Goal: Information Seeking & Learning: Understand process/instructions

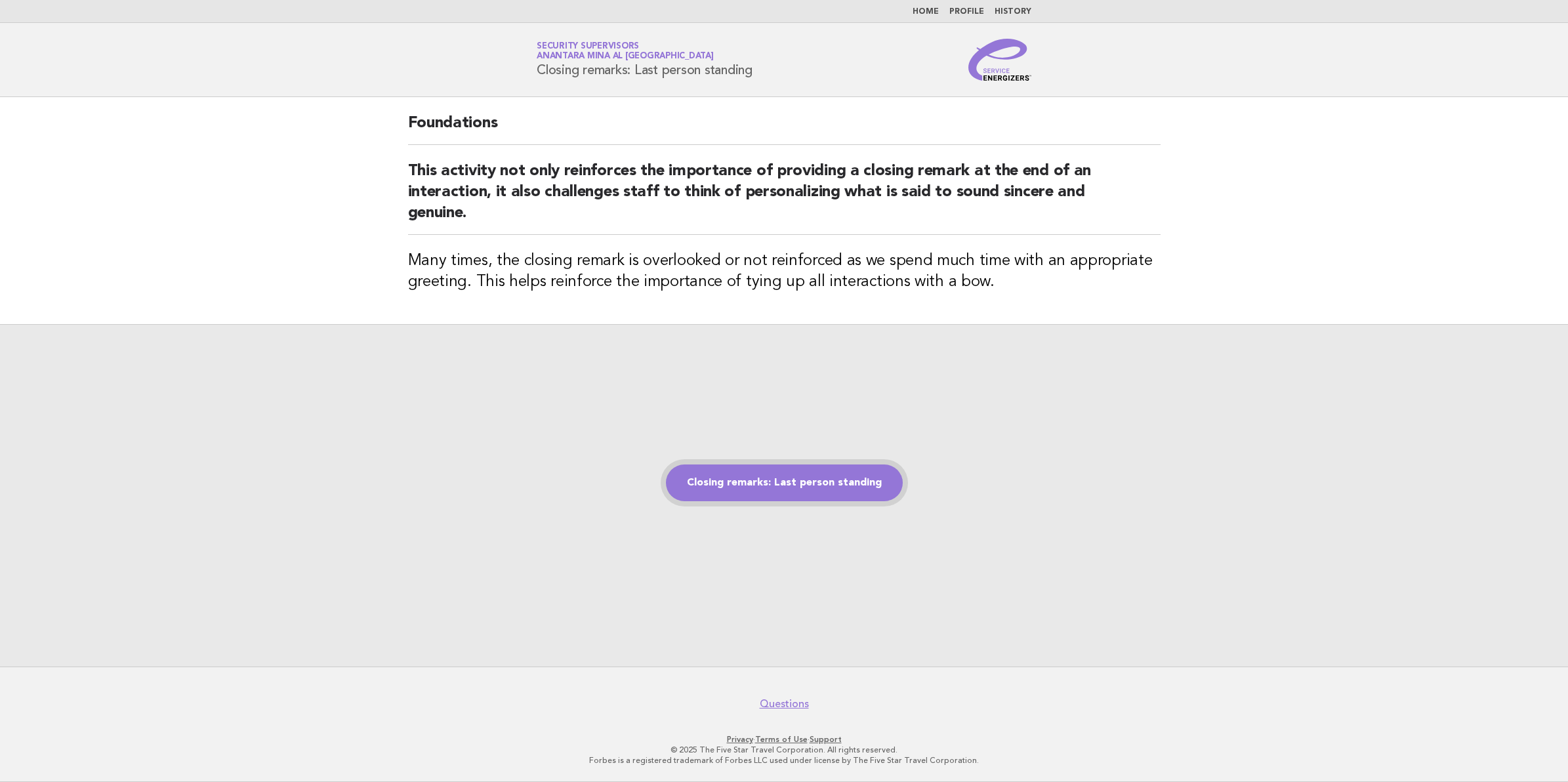
click at [777, 483] on link "Closing remarks: Last person standing" at bounding box center [784, 483] width 237 height 37
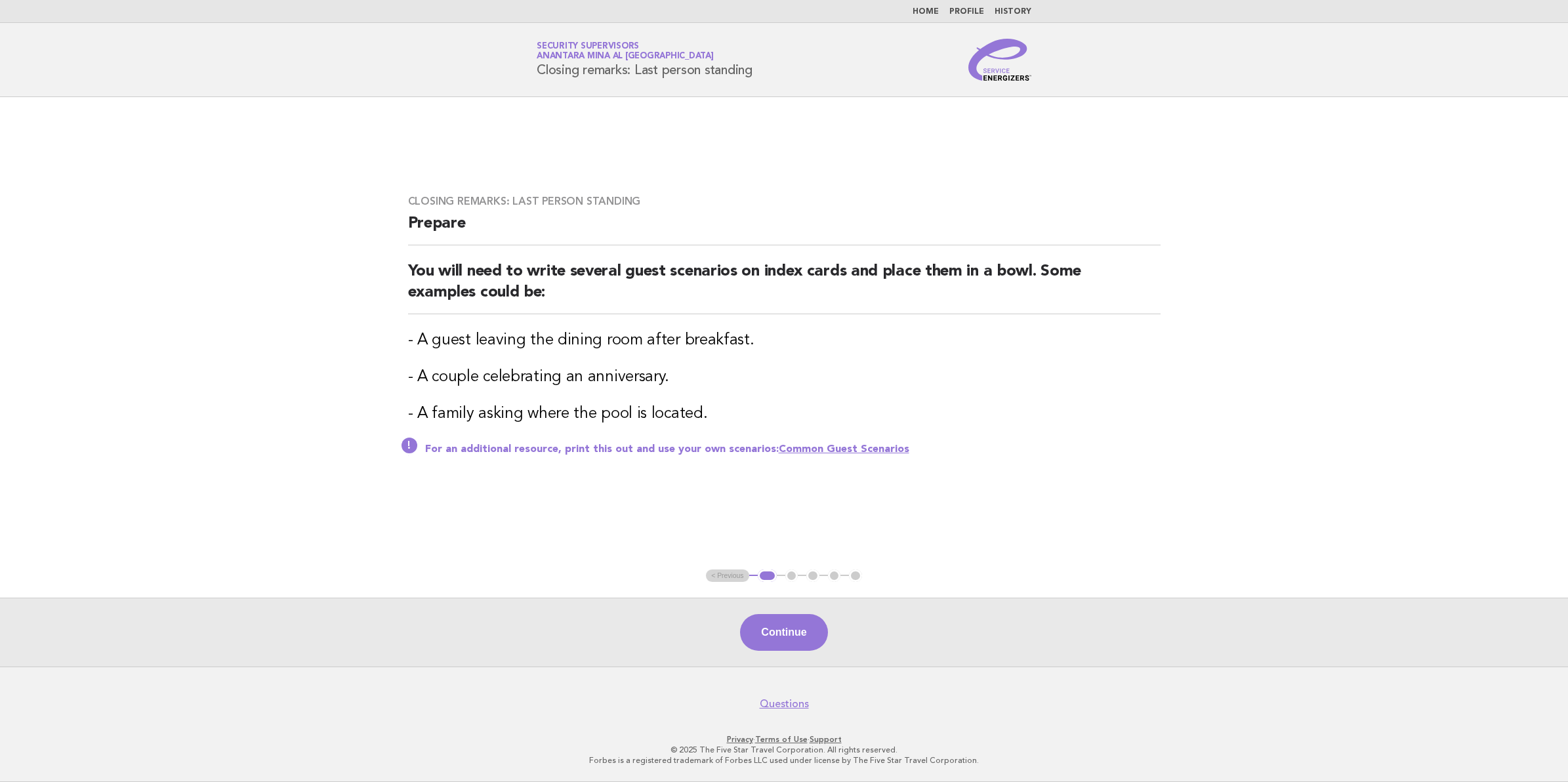
click at [871, 452] on link "Common Guest Scenarios" at bounding box center [844, 449] width 131 height 10
click at [781, 644] on button "Continue" at bounding box center [784, 632] width 87 height 37
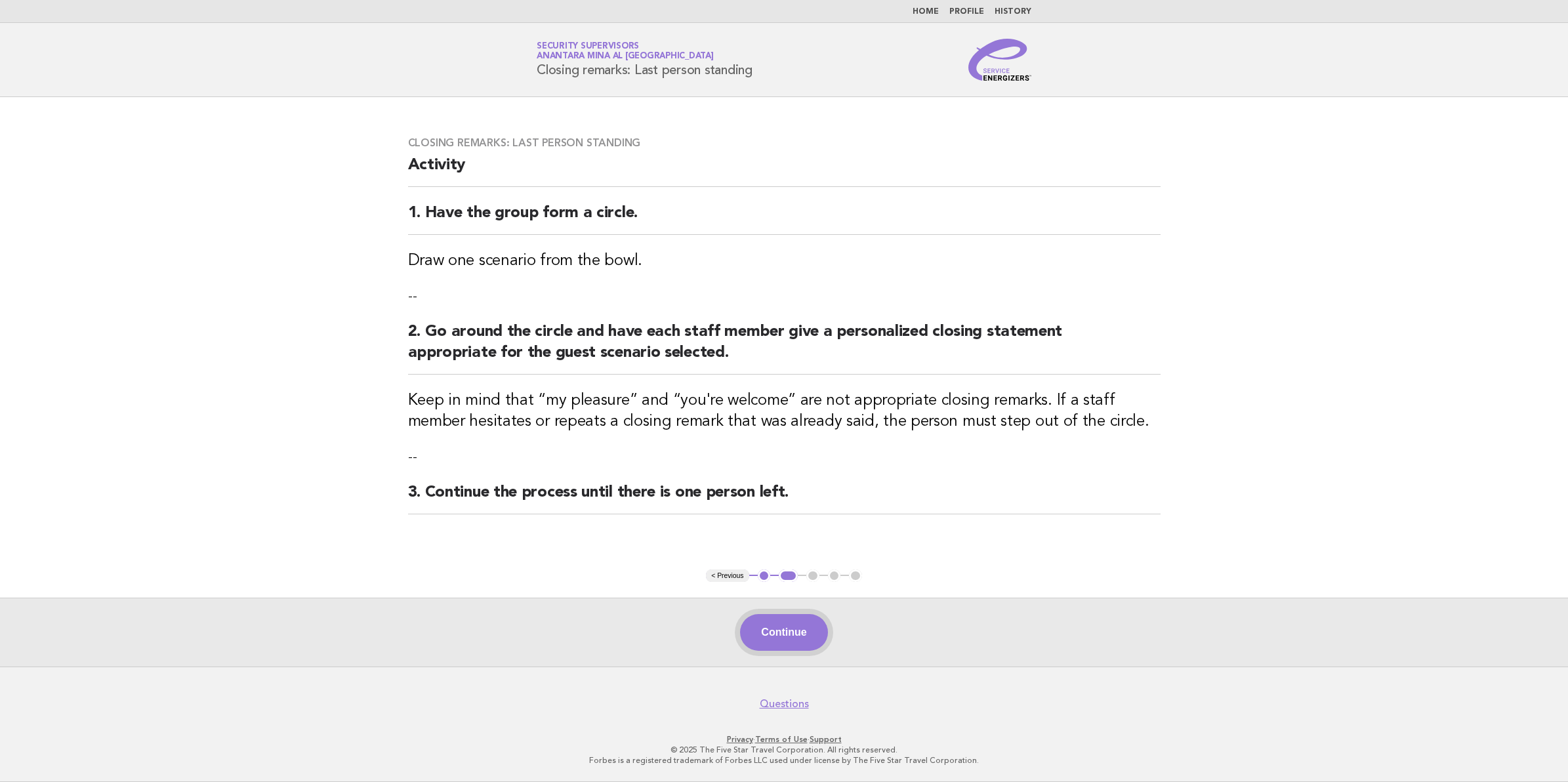
click at [778, 637] on button "Continue" at bounding box center [784, 632] width 87 height 37
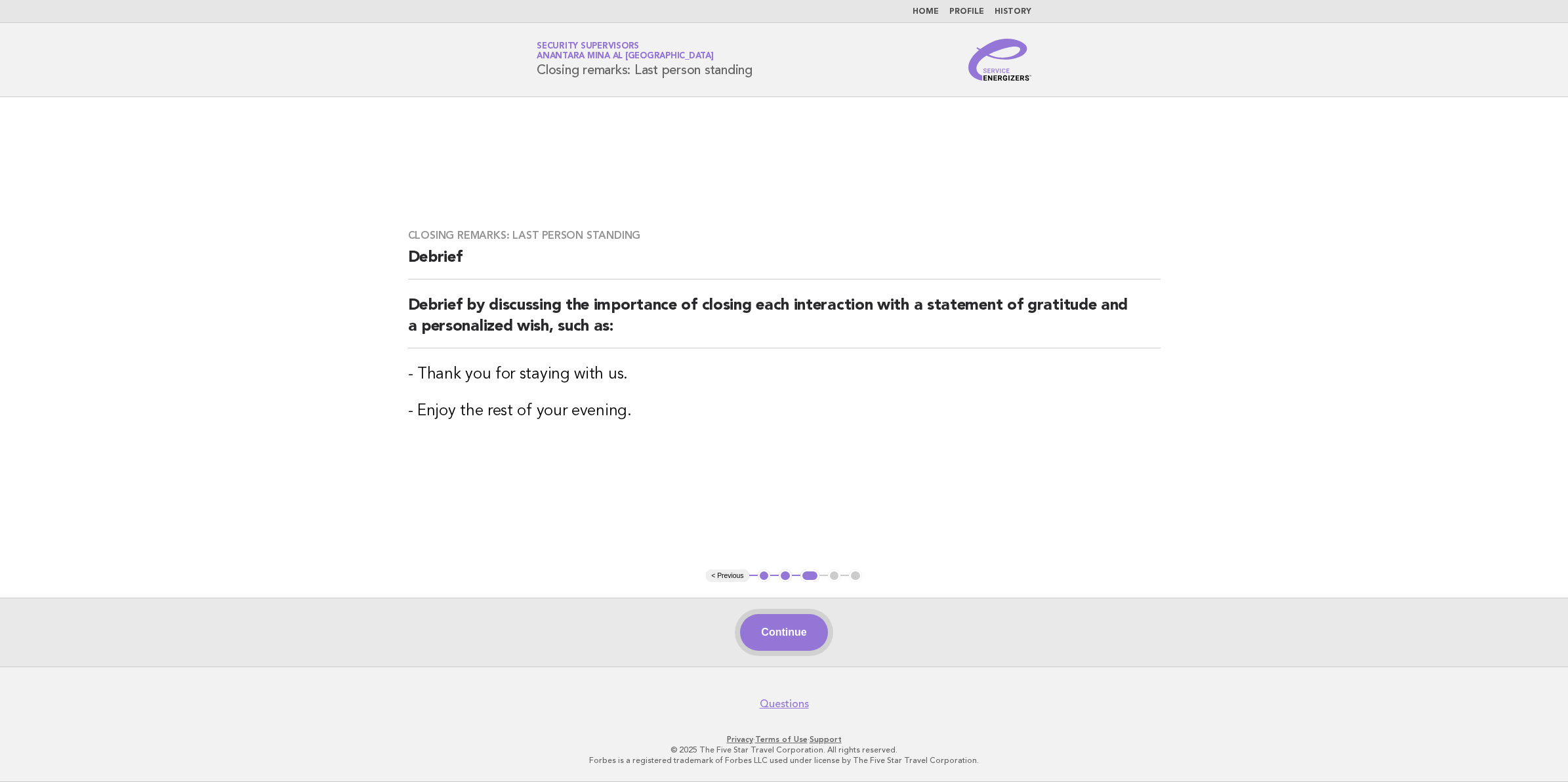
click at [800, 648] on button "Continue" at bounding box center [784, 632] width 87 height 37
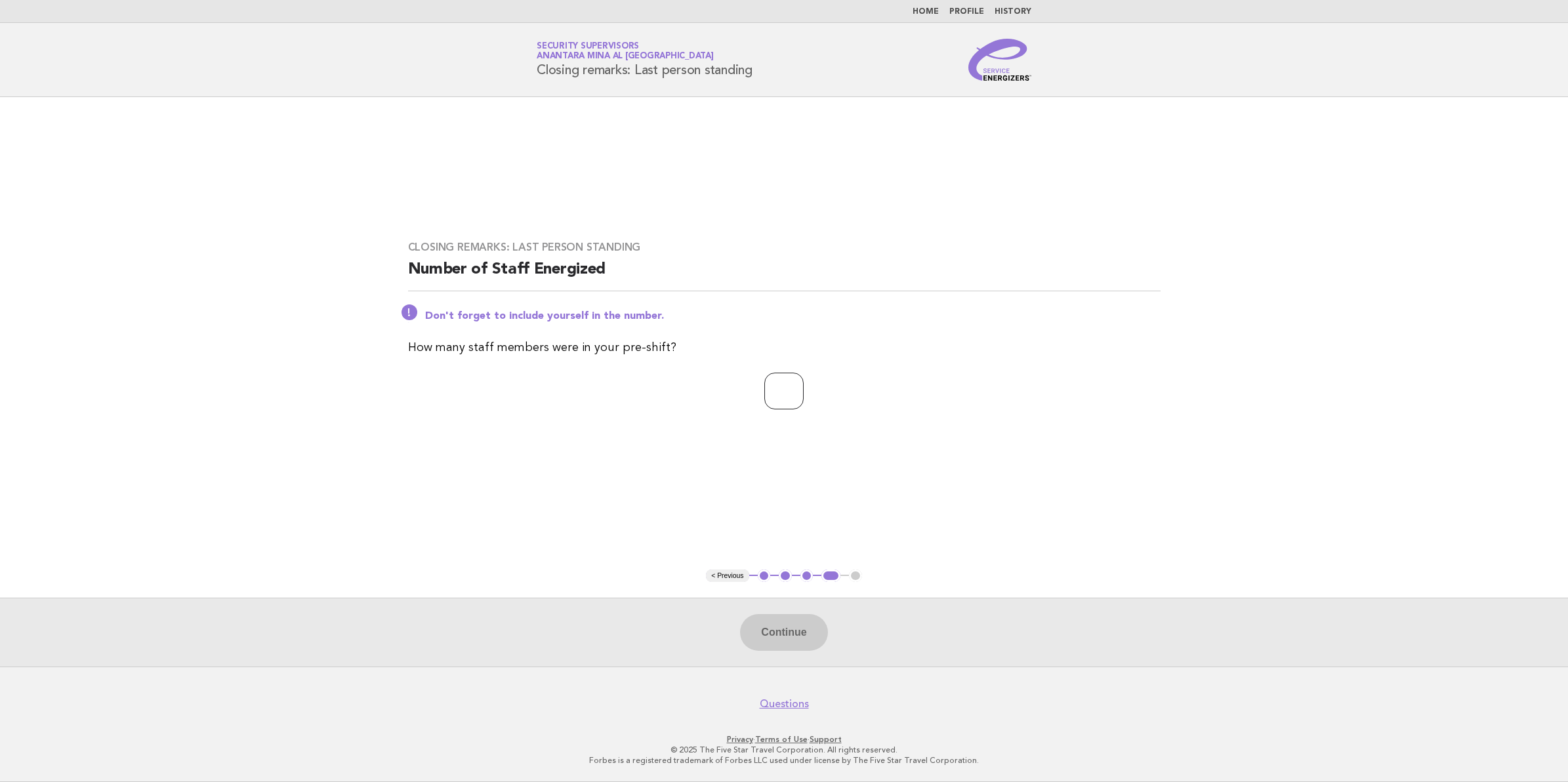
click at [764, 385] on input "number" at bounding box center [784, 391] width 40 height 37
type input "**"
click at [814, 638] on button "Continue" at bounding box center [784, 632] width 87 height 37
